Goal: Task Accomplishment & Management: Manage account settings

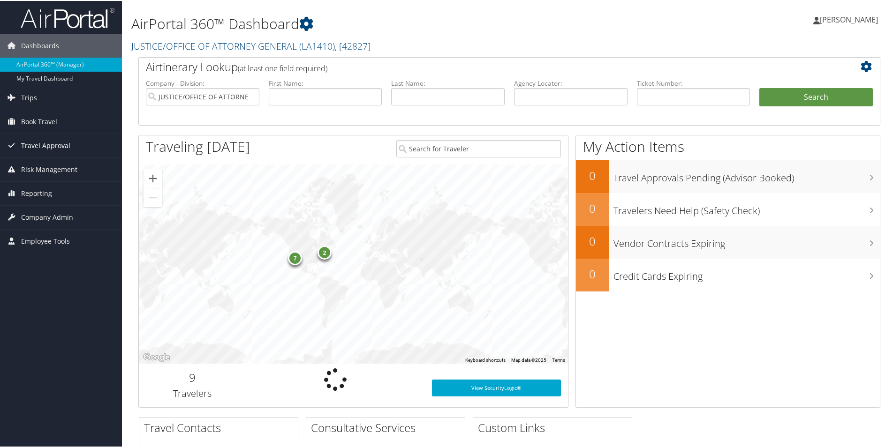
click at [40, 145] on span "Travel Approval" at bounding box center [45, 144] width 49 height 23
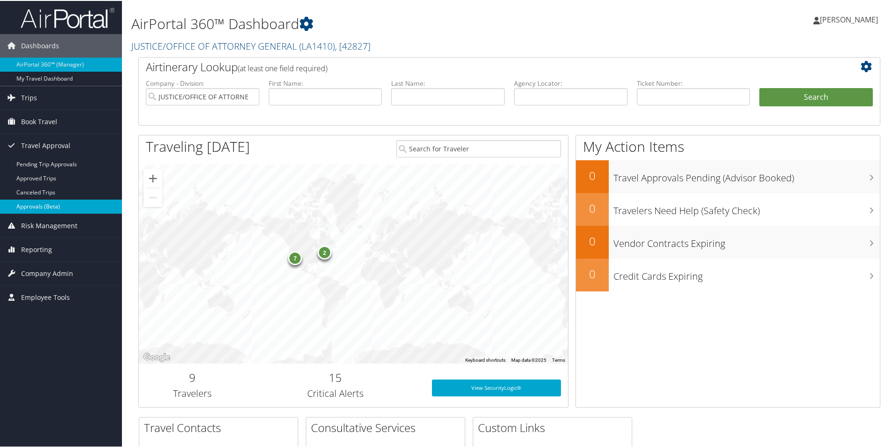
click at [41, 204] on link "Approvals (Beta)" at bounding box center [61, 206] width 122 height 14
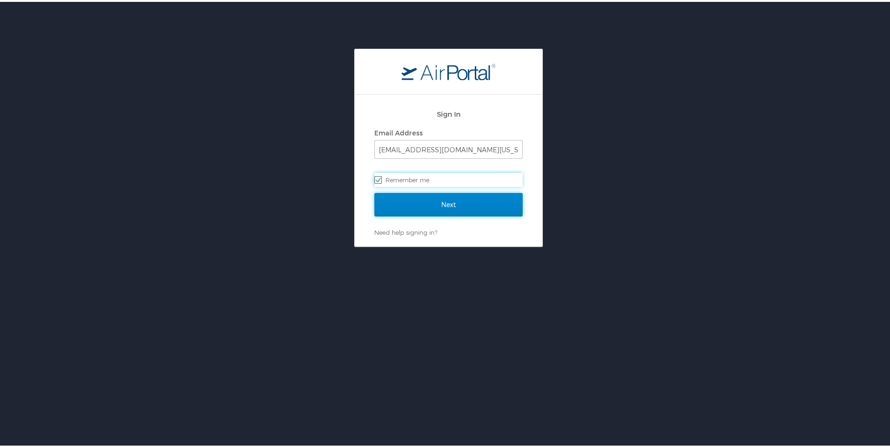
click at [450, 204] on input "Next" at bounding box center [448, 202] width 148 height 23
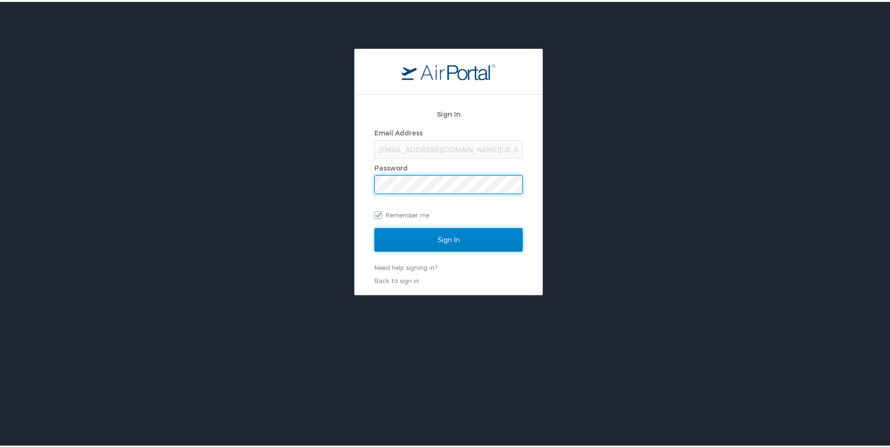
click at [436, 238] on input "Sign In" at bounding box center [448, 237] width 148 height 23
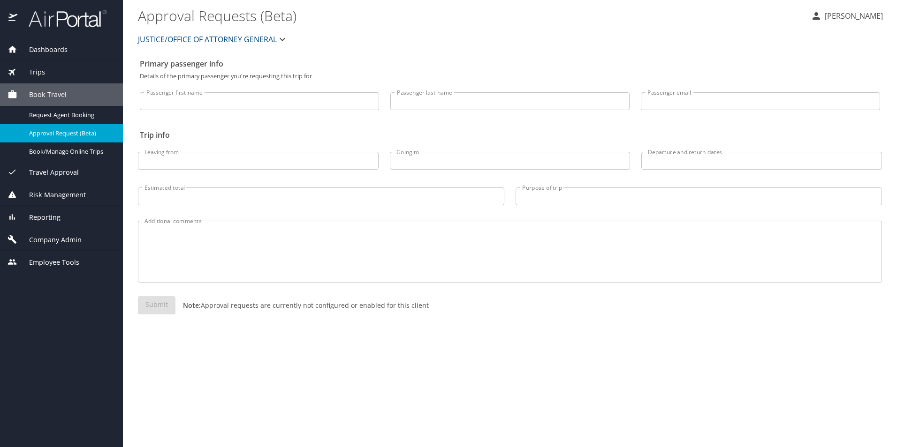
click at [66, 171] on span "Travel Approval" at bounding box center [47, 172] width 61 height 10
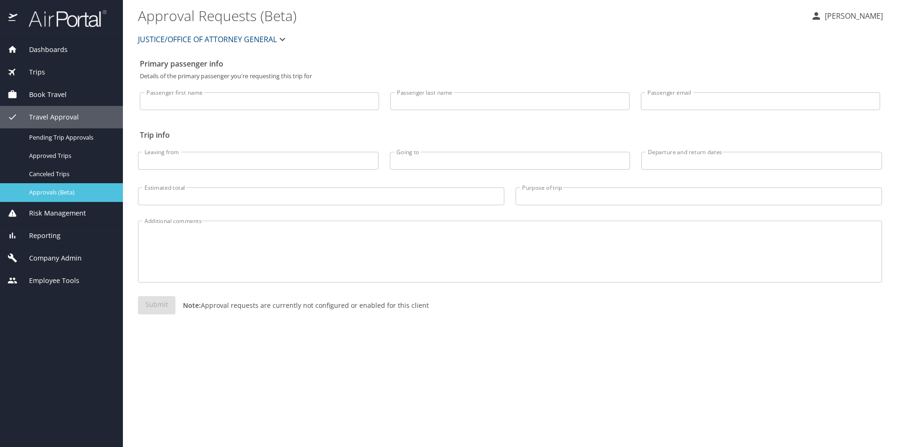
click at [61, 193] on span "Approvals (Beta)" at bounding box center [70, 192] width 83 height 9
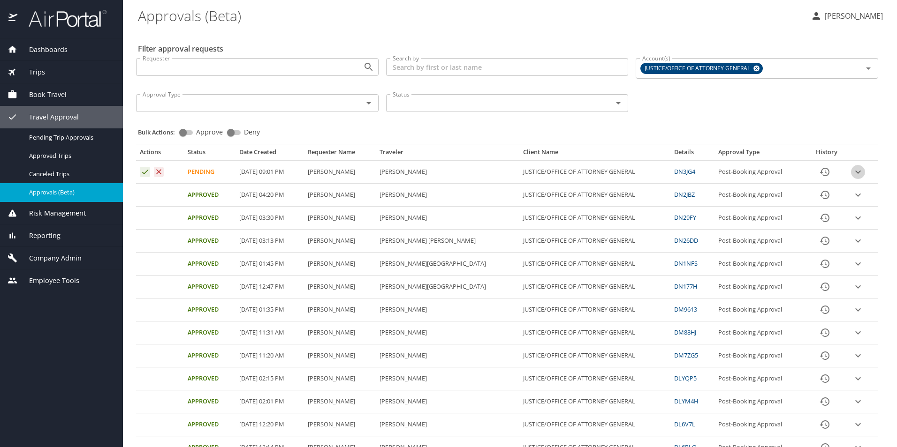
click at [852, 170] on icon "expand row" at bounding box center [857, 171] width 11 height 11
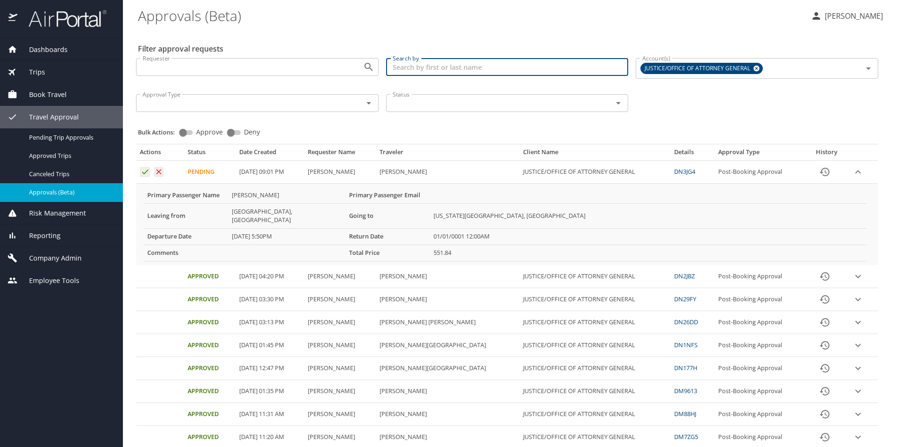
click at [415, 67] on input "Search by" at bounding box center [507, 67] width 242 height 18
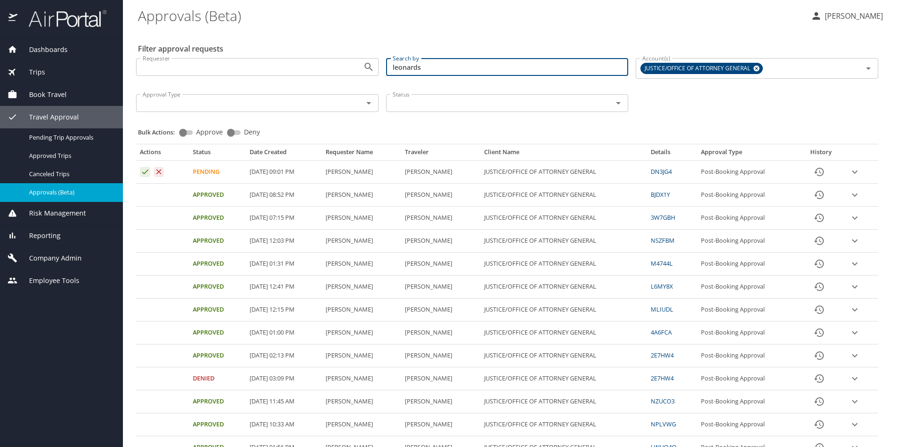
type input "leonards"
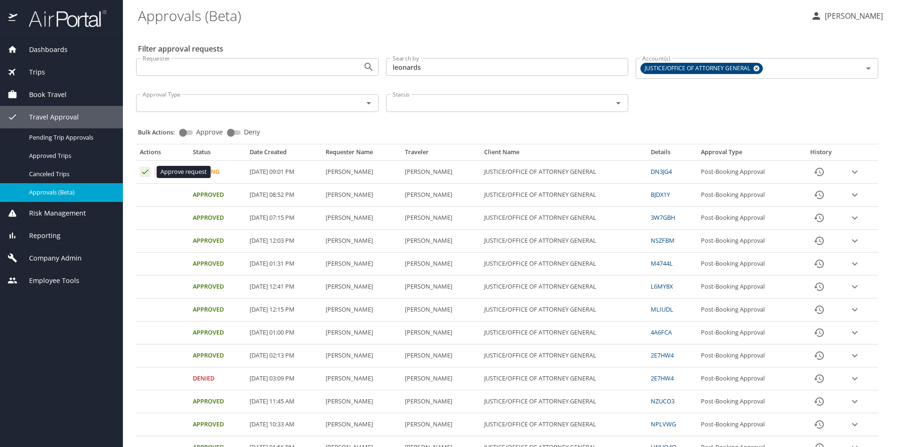
click at [144, 172] on icon "Approval table" at bounding box center [145, 171] width 9 height 9
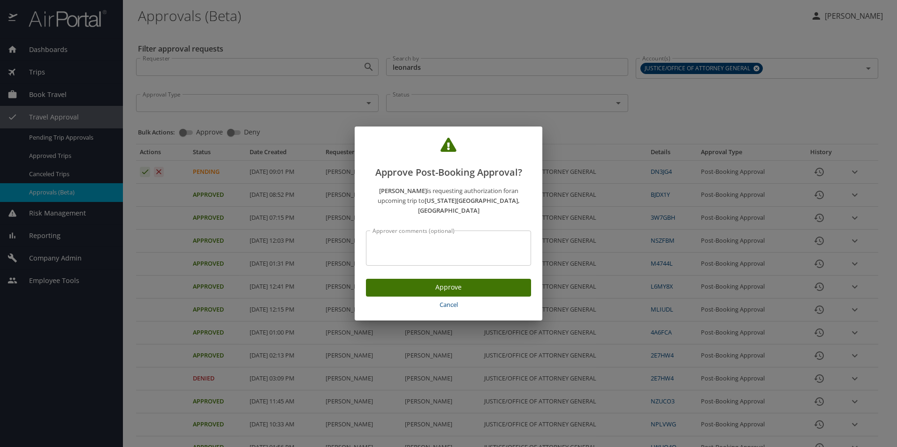
click at [453, 302] on span "Cancel" at bounding box center [448, 305] width 158 height 11
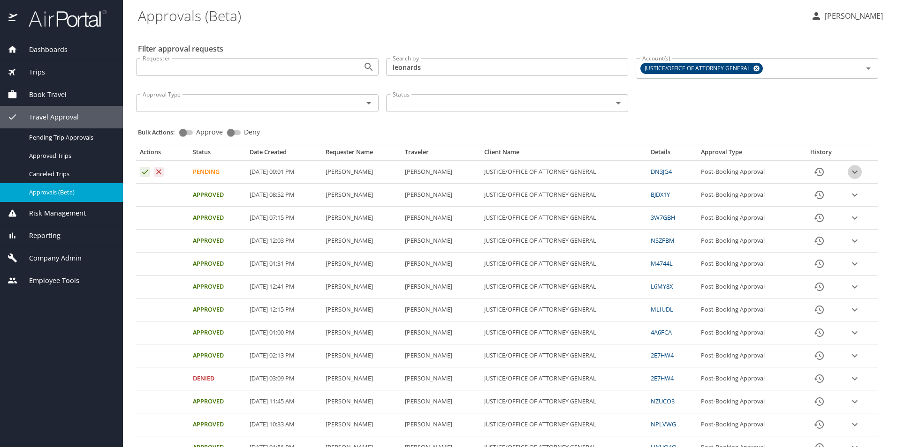
click at [852, 172] on icon "expand row" at bounding box center [855, 172] width 6 height 3
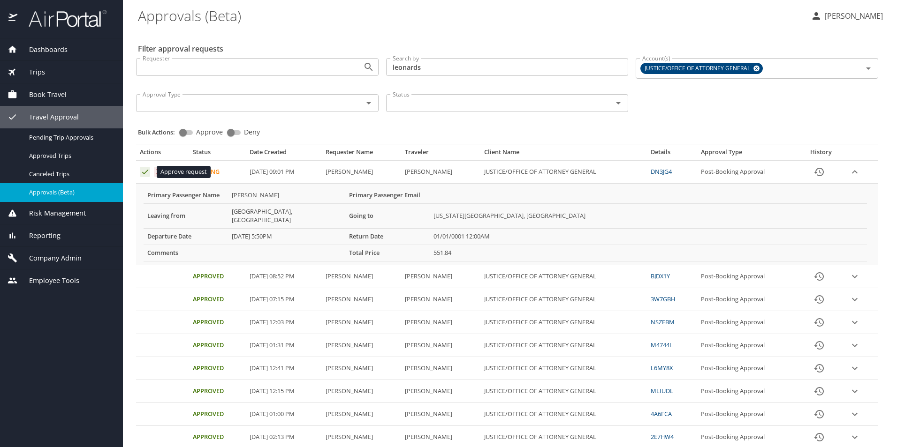
click at [144, 171] on icon "Approval table" at bounding box center [145, 171] width 9 height 9
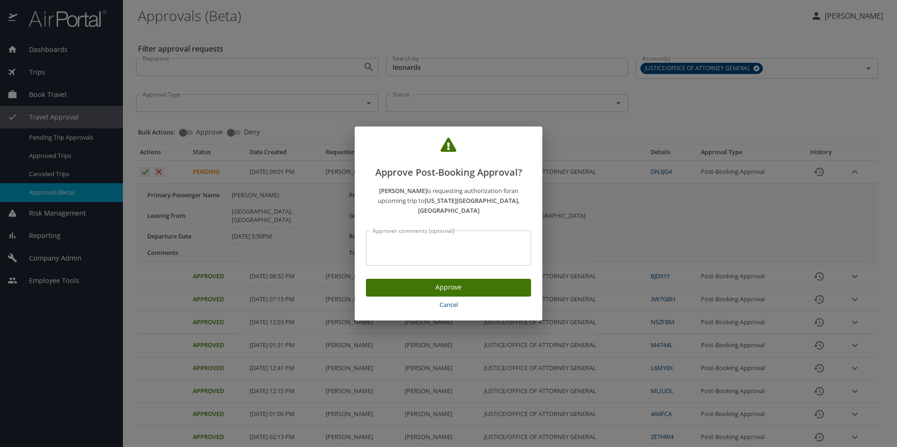
click at [458, 285] on span "Approve" at bounding box center [448, 288] width 150 height 12
